Goal: Check status: Check status

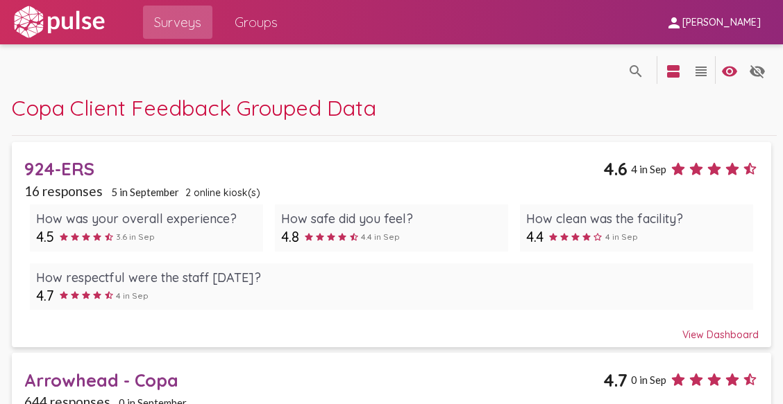
click at [57, 166] on div "924-ERS" at bounding box center [313, 169] width 579 height 22
